Goal: Navigation & Orientation: Go to known website

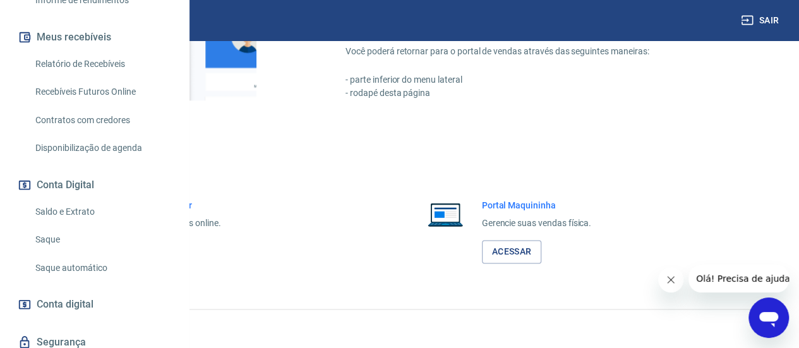
scroll to position [800, 0]
click at [169, 258] on link "Acessar" at bounding box center [139, 251] width 60 height 23
